Goal: Information Seeking & Learning: Check status

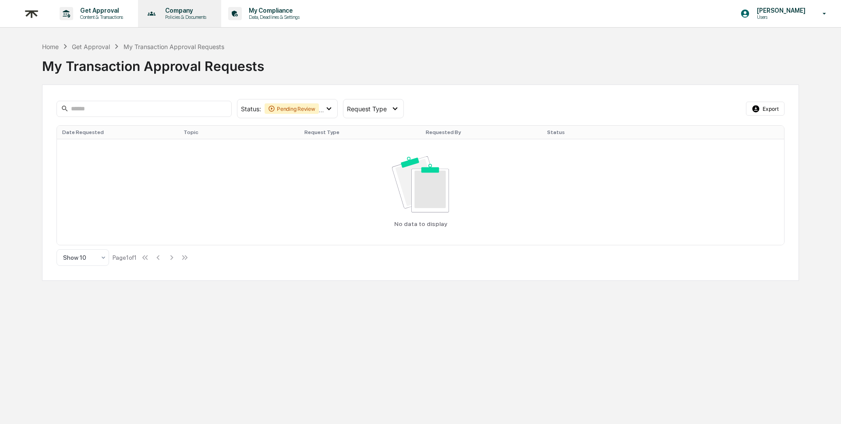
click at [211, 14] on p "Policies & Documents" at bounding box center [184, 17] width 53 height 6
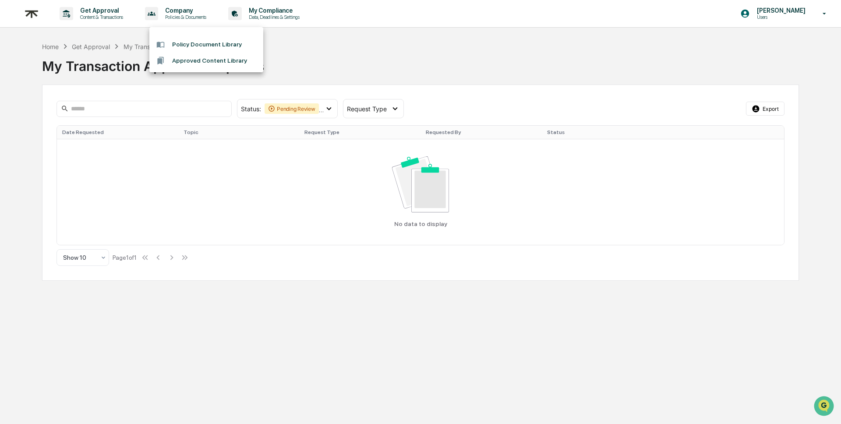
click at [288, 11] on div at bounding box center [420, 212] width 841 height 424
click at [288, 11] on div "Policy Document Library Approved Content Library" at bounding box center [420, 212] width 841 height 424
click at [288, 11] on p "My Compliance" at bounding box center [273, 10] width 62 height 7
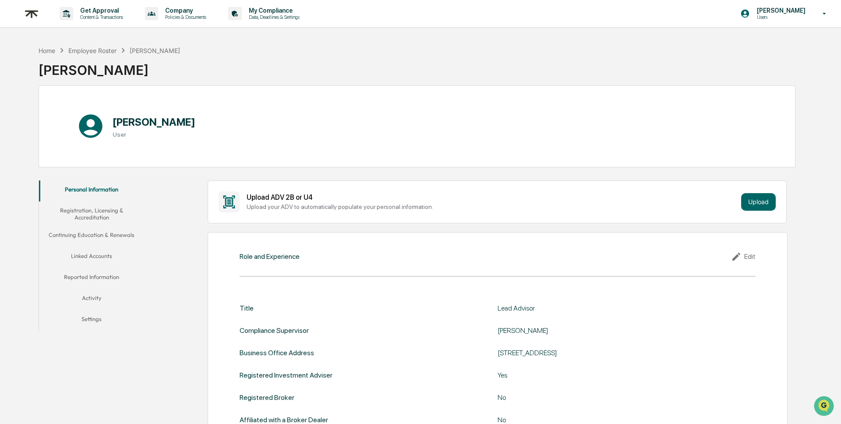
click at [107, 219] on button "Registration, Licensing & Accreditation" at bounding box center [92, 213] width 106 height 25
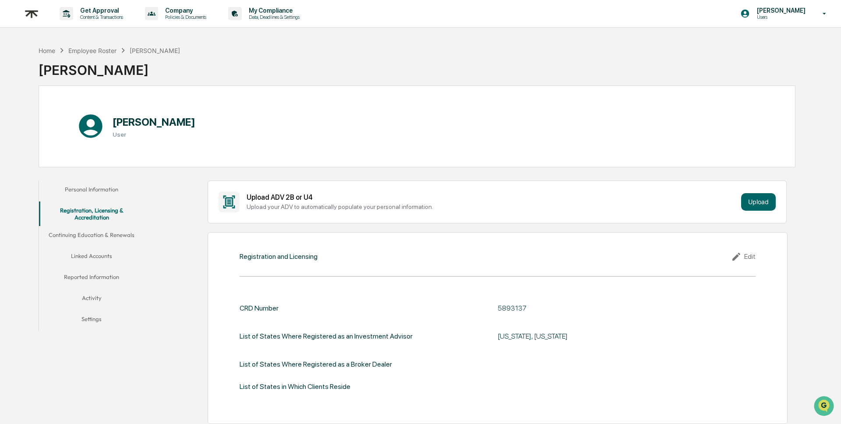
click at [89, 232] on button "Continuing Education & Renewals" at bounding box center [92, 236] width 106 height 21
